Goal: Purchase product/service

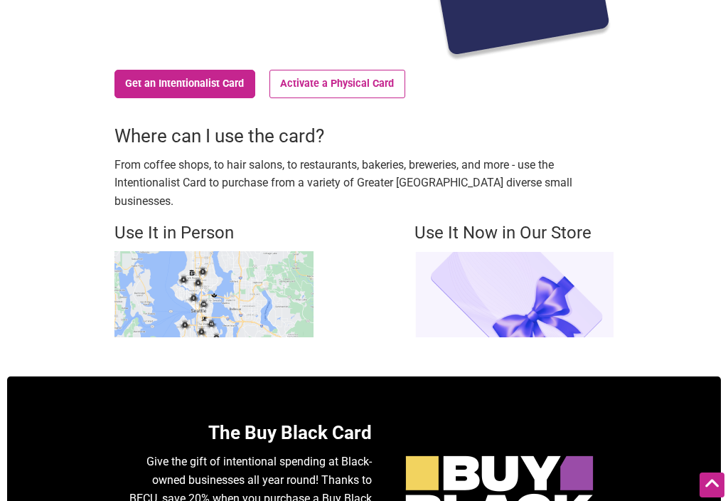
scroll to position [297, 0]
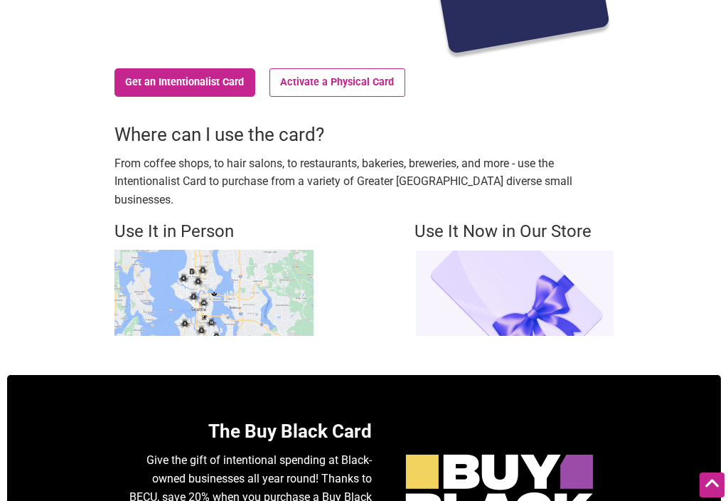
click at [543, 262] on img at bounding box center [514, 293] width 199 height 86
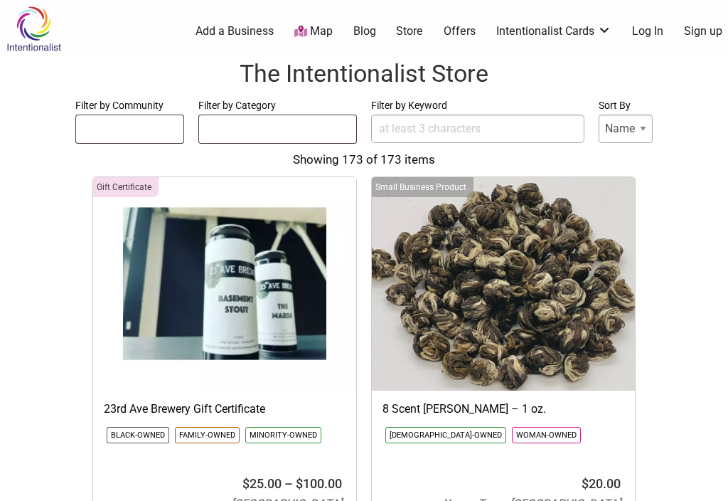
select select
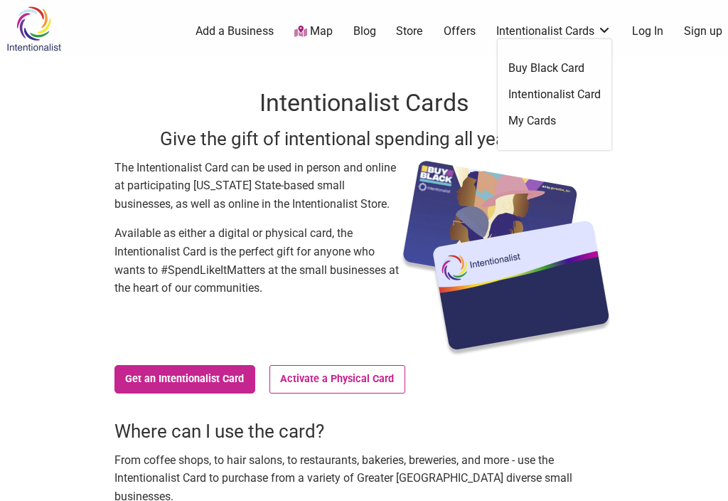
scroll to position [6, 0]
